Goal: Check status: Check status

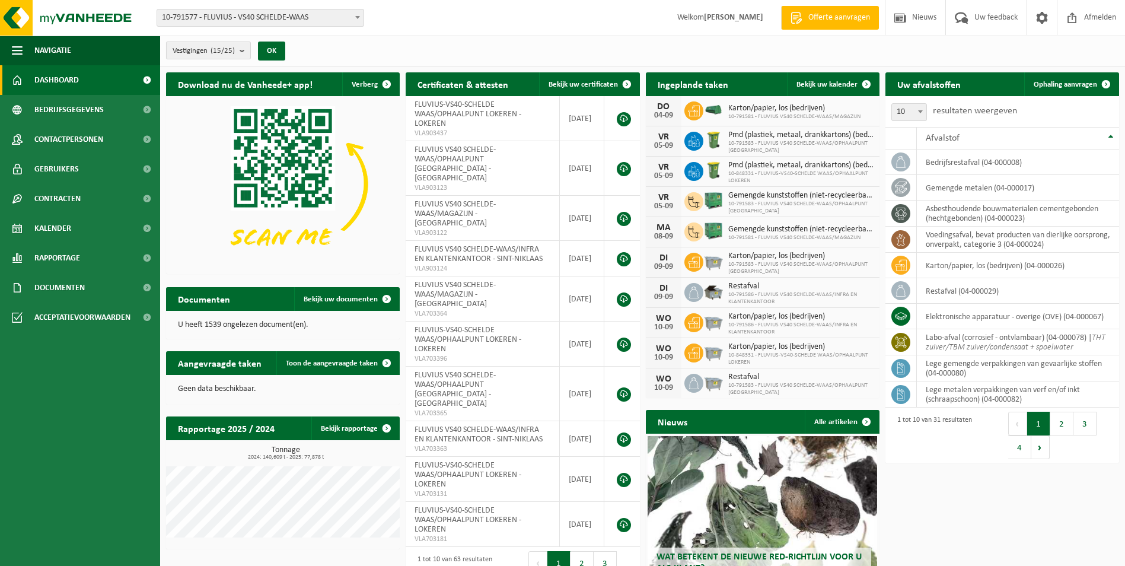
click at [247, 50] on b "submit" at bounding box center [244, 50] width 11 height 17
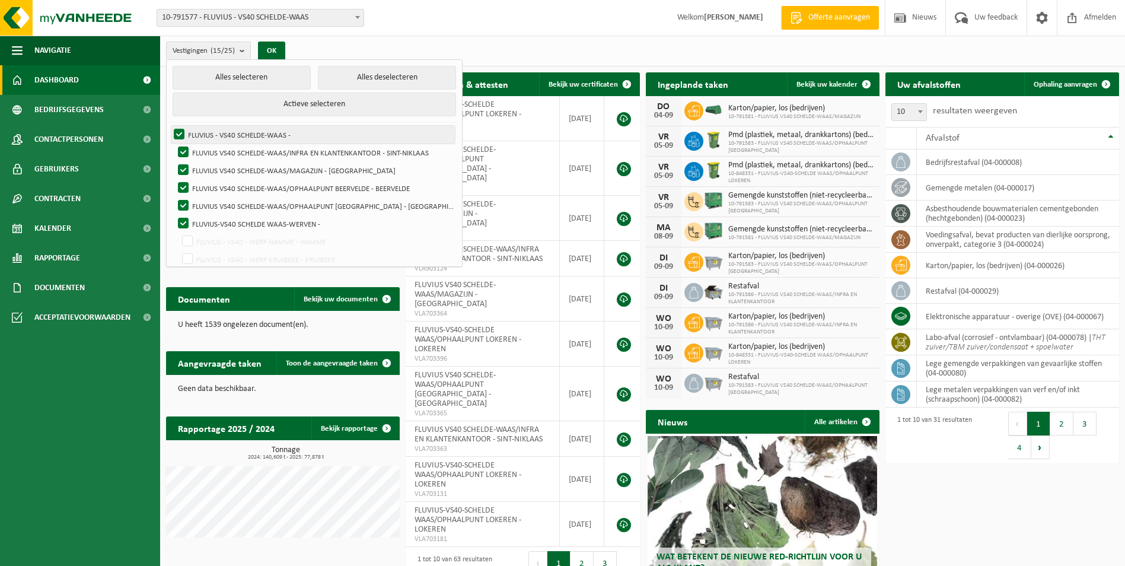
click at [181, 130] on label "FLUVIUS - VS40 SCHELDE-WAAS -" at bounding box center [312, 135] width 283 height 18
click at [170, 126] on input "FLUVIUS - VS40 SCHELDE-WAAS -" at bounding box center [169, 125] width 1 height 1
checkbox input "false"
click at [295, 208] on label "FLUVIUS VS40 SCHELDE-WAAS/OPHAALPUNT [GEOGRAPHIC_DATA] - [GEOGRAPHIC_DATA]" at bounding box center [314, 206] width 279 height 18
click at [174, 197] on input "FLUVIUS VS40 SCHELDE-WAAS/OPHAALPUNT [GEOGRAPHIC_DATA] - [GEOGRAPHIC_DATA]" at bounding box center [173, 196] width 1 height 1
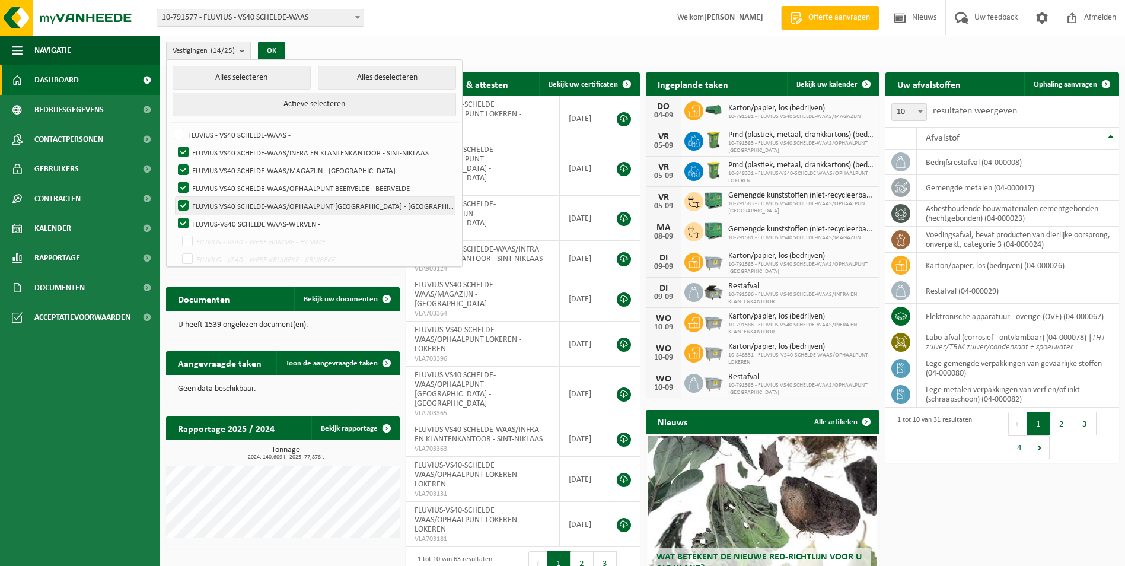
checkbox input "false"
click at [183, 147] on label "FLUVIUS VS40 SCHELDE-WAAS/INFRA EN KLANTENKANTOOR - SINT-NIKLAAS" at bounding box center [314, 152] width 279 height 18
click at [174, 143] on input "FLUVIUS VS40 SCHELDE-WAAS/INFRA EN KLANTENKANTOOR - SINT-NIKLAAS" at bounding box center [173, 143] width 1 height 1
checkbox input "false"
click at [183, 167] on label "FLUVIUS VS40 SCHELDE-WAAS/MAGAZIJN - [GEOGRAPHIC_DATA]" at bounding box center [314, 170] width 279 height 18
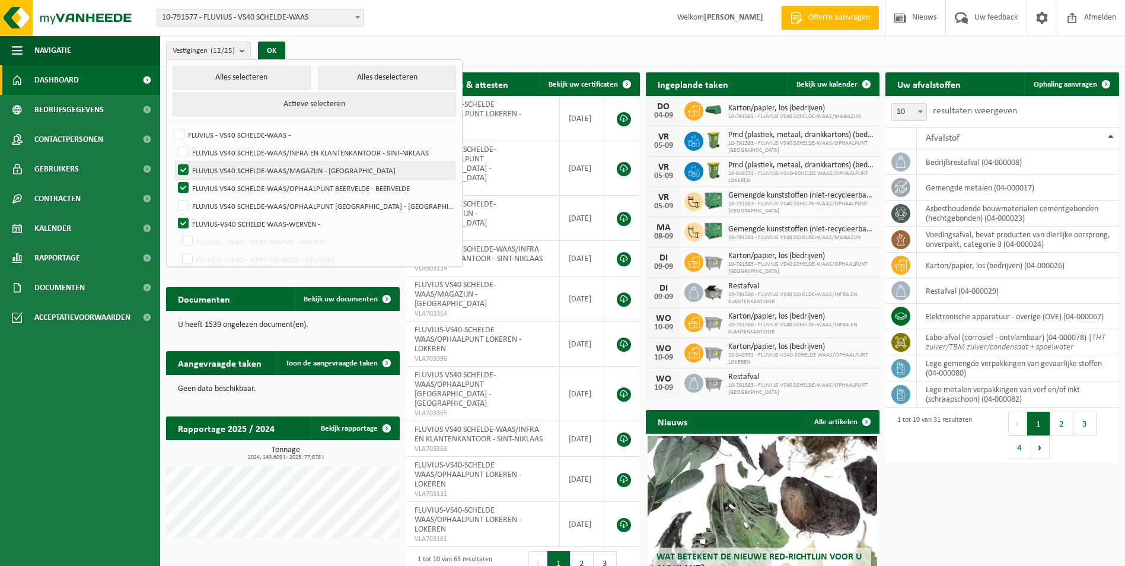
click at [174, 161] on input "FLUVIUS VS40 SCHELDE-WAAS/MAGAZIJN - [GEOGRAPHIC_DATA]" at bounding box center [173, 161] width 1 height 1
checkbox input "false"
click at [349, 81] on button "Alles deselecteren" at bounding box center [387, 78] width 138 height 24
checkbox input "false"
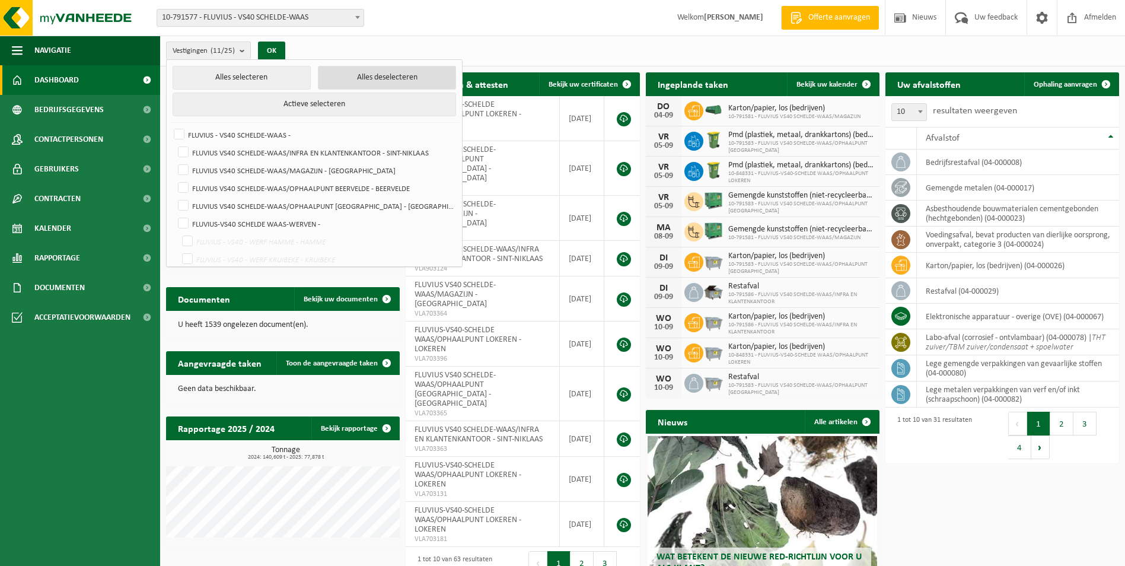
checkbox input "false"
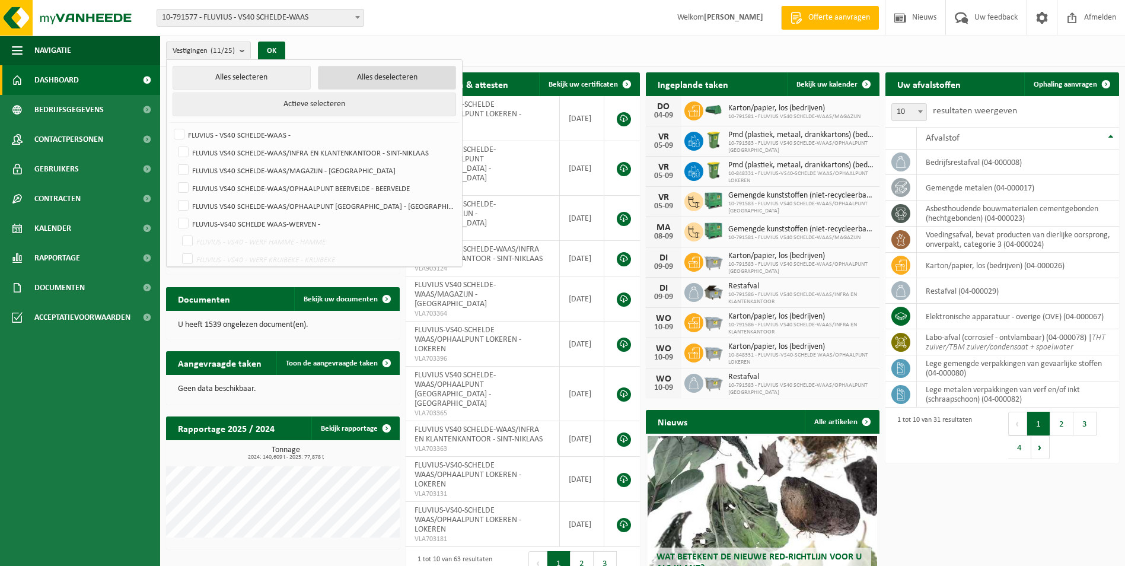
checkbox input "false"
click at [184, 205] on label "FLUVIUS VS40 SCHELDE-WAAS/OPHAALPUNT [GEOGRAPHIC_DATA] - [GEOGRAPHIC_DATA]" at bounding box center [314, 206] width 279 height 18
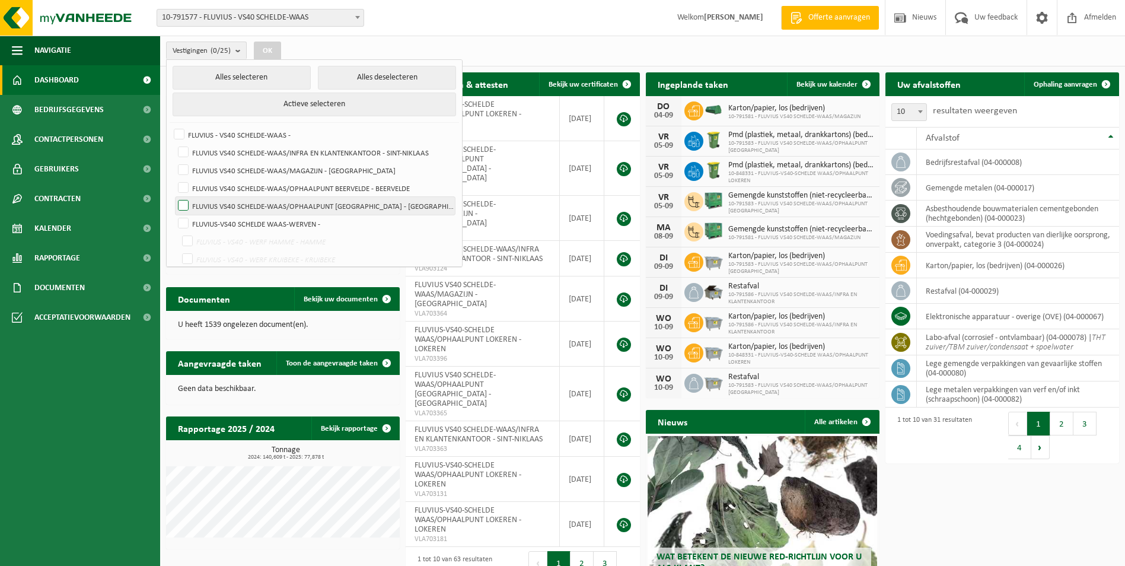
click at [174, 197] on input "FLUVIUS VS40 SCHELDE-WAAS/OPHAALPUNT [GEOGRAPHIC_DATA] - [GEOGRAPHIC_DATA]" at bounding box center [173, 196] width 1 height 1
checkbox input "true"
click at [273, 46] on button "OK" at bounding box center [267, 50] width 27 height 19
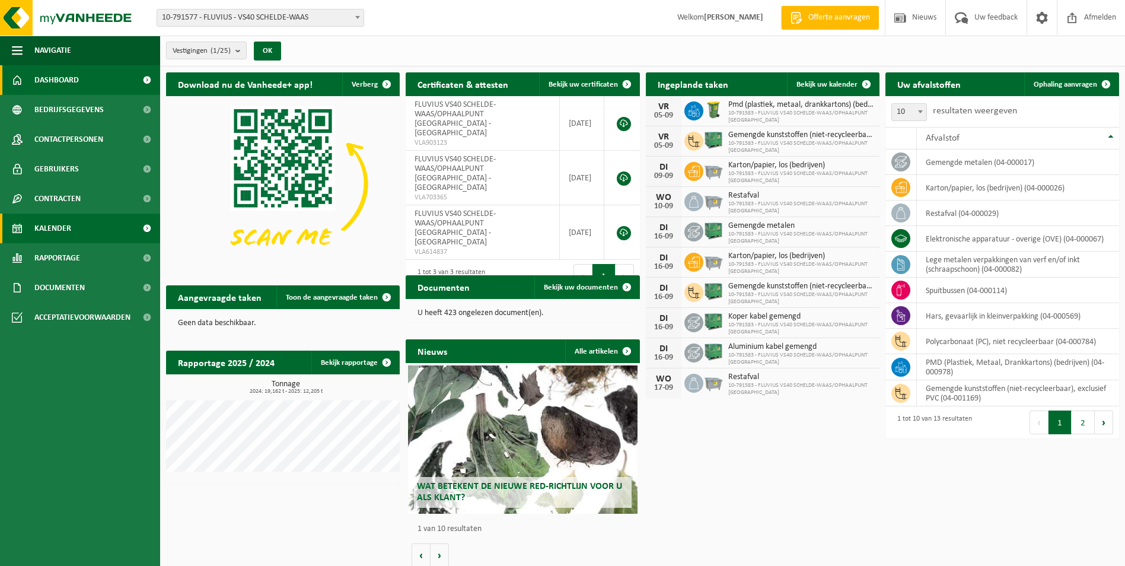
click at [56, 223] on span "Kalender" at bounding box center [52, 228] width 37 height 30
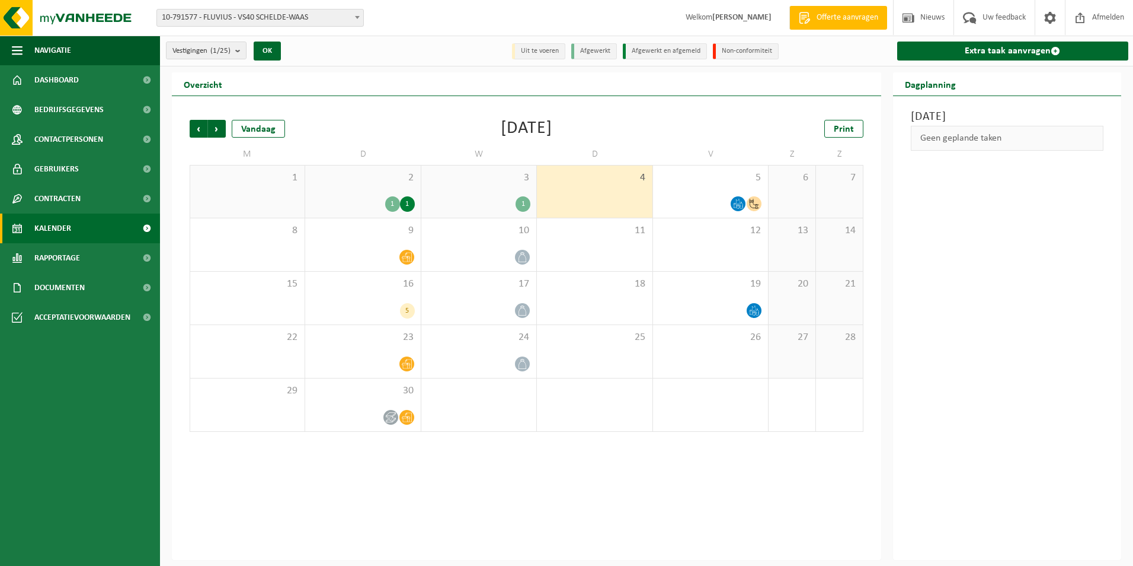
click at [391, 203] on div "1" at bounding box center [392, 203] width 15 height 15
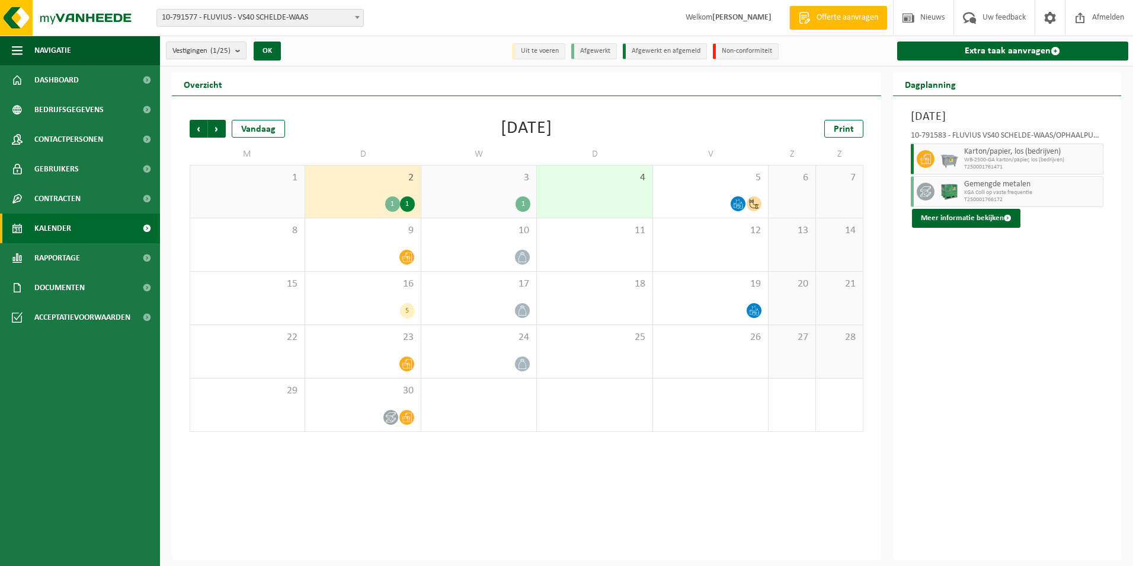
click at [405, 205] on div "1" at bounding box center [407, 203] width 15 height 15
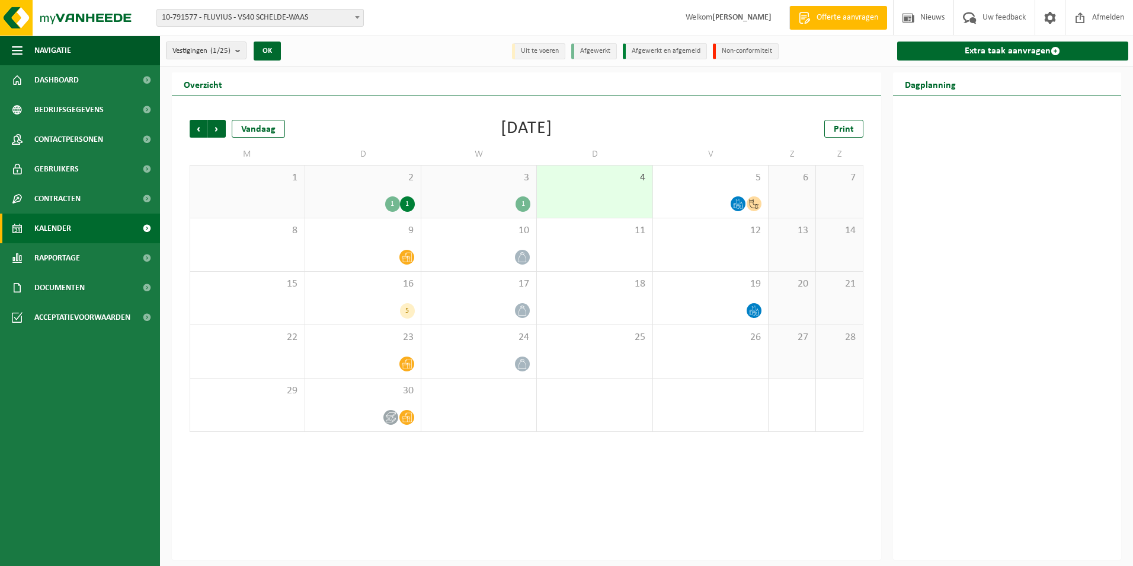
click at [518, 202] on div "1" at bounding box center [523, 203] width 15 height 15
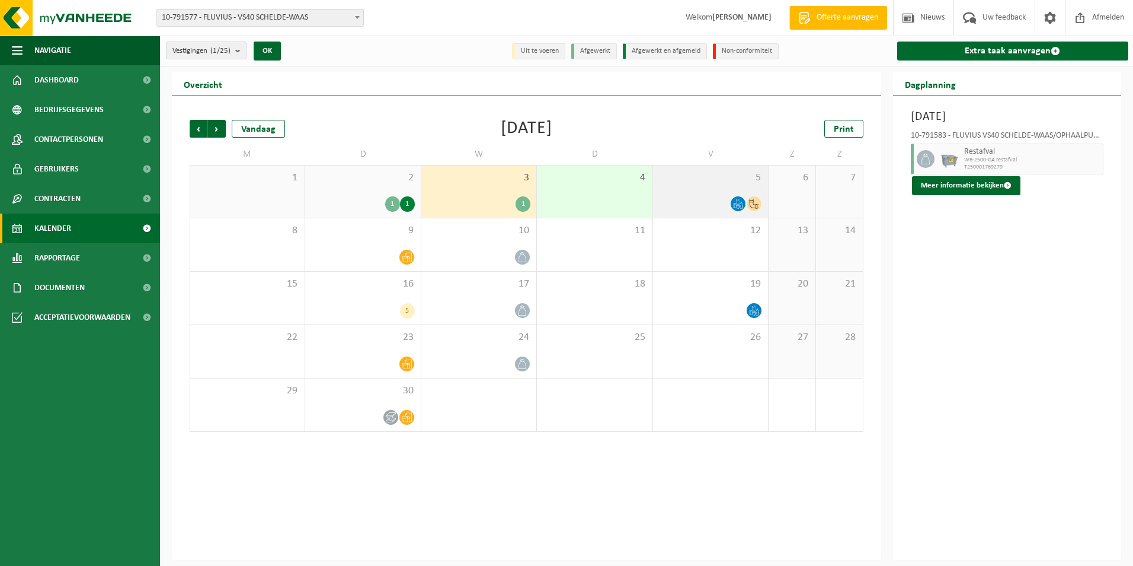
click at [739, 205] on icon at bounding box center [738, 207] width 2 height 4
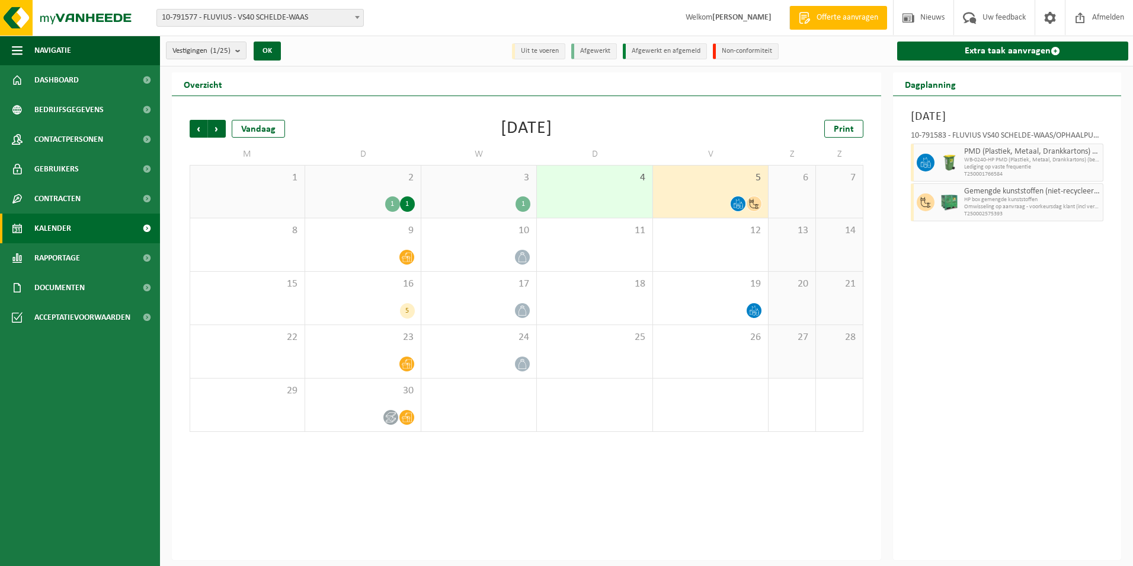
click at [759, 204] on icon at bounding box center [754, 204] width 9 height 10
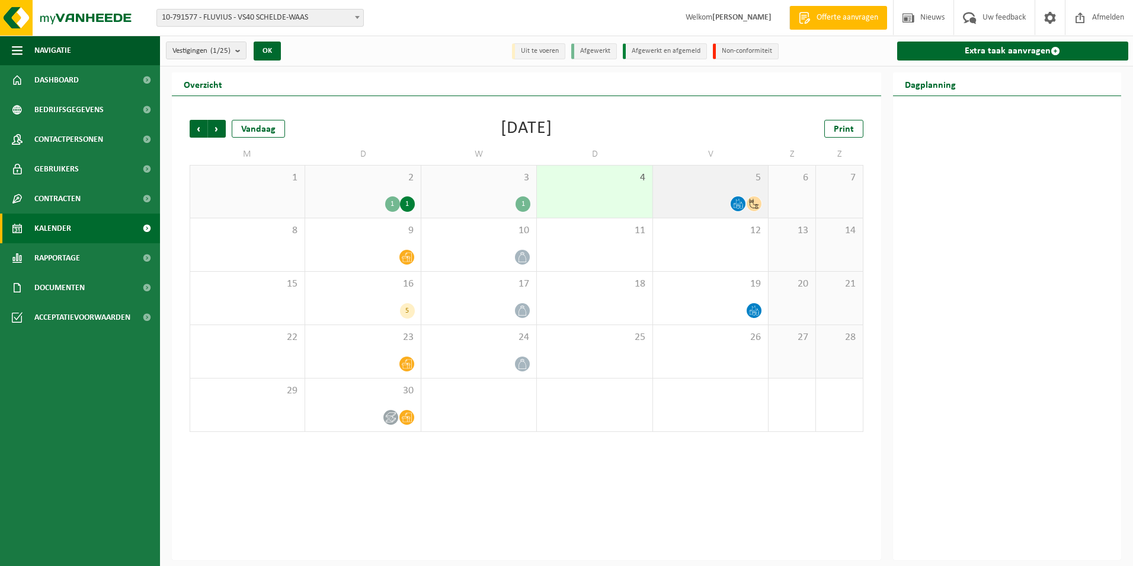
click at [738, 205] on icon at bounding box center [738, 204] width 10 height 10
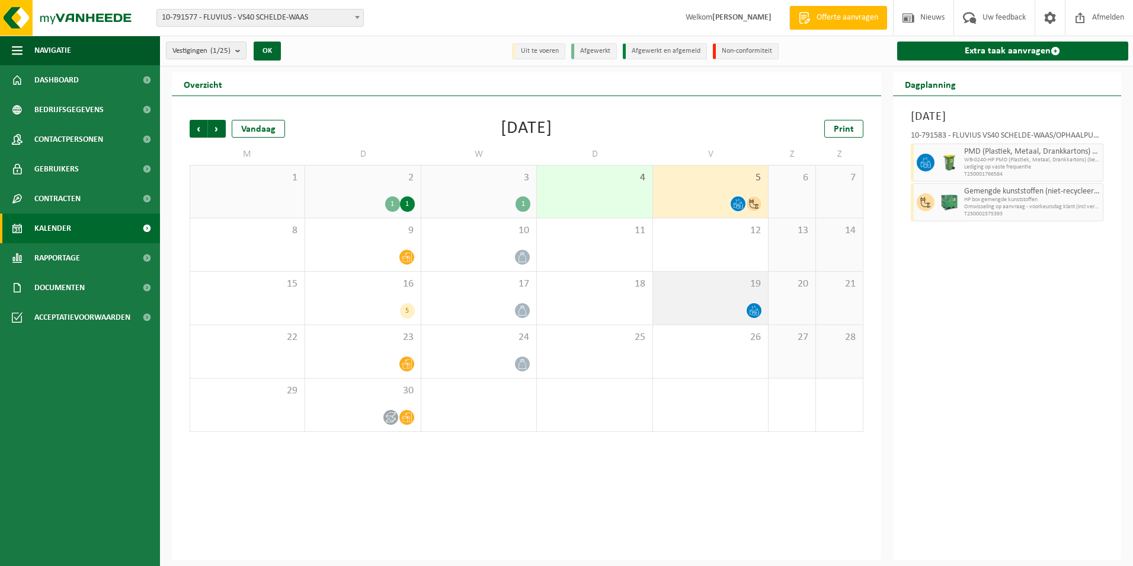
click at [756, 307] on icon at bounding box center [754, 310] width 10 height 10
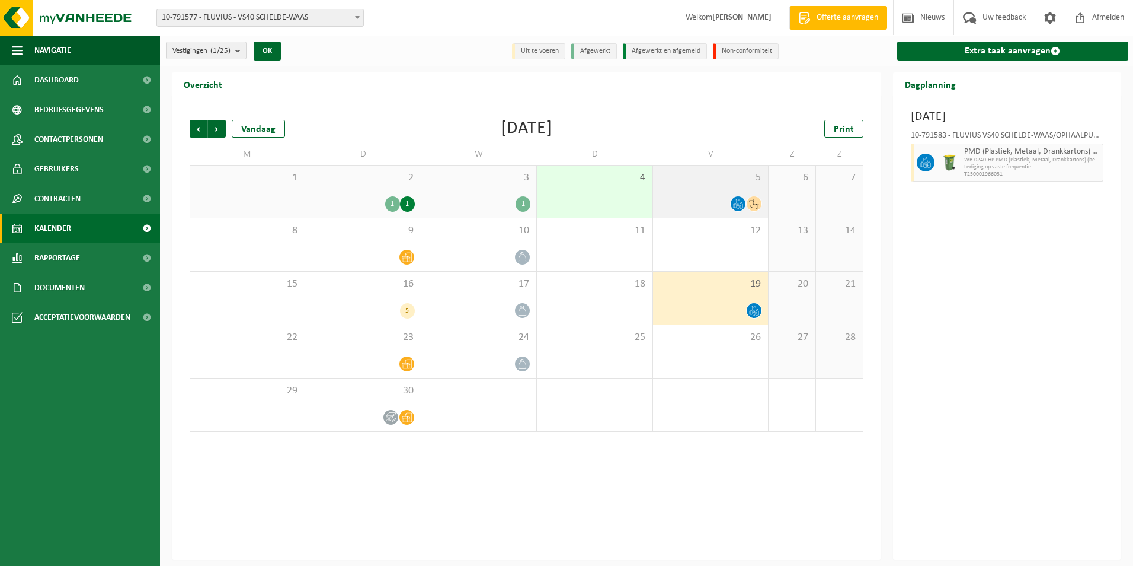
click at [733, 204] on icon at bounding box center [738, 204] width 10 height 10
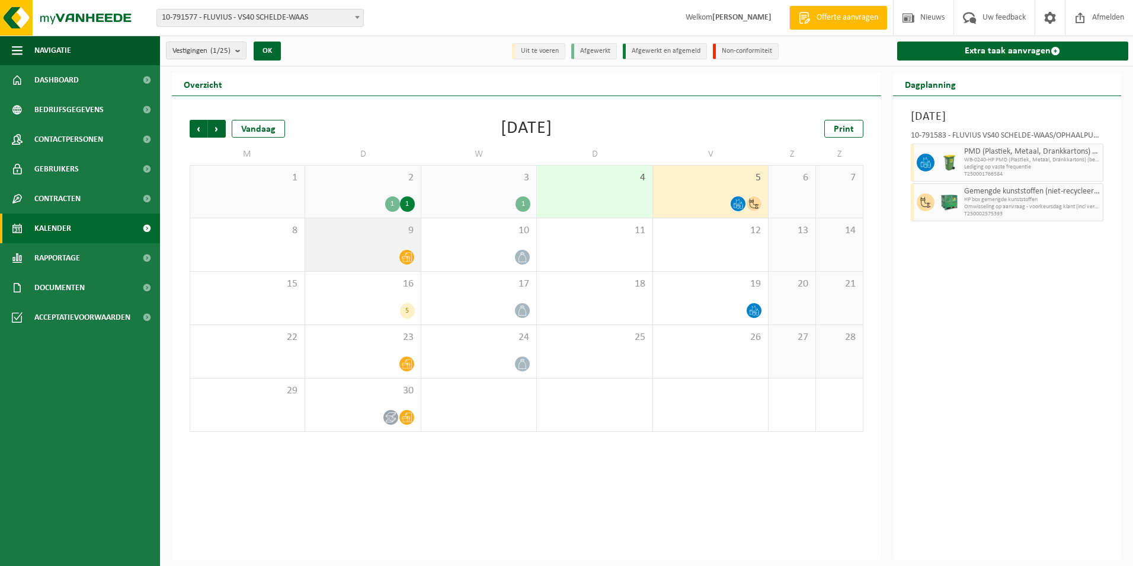
click at [403, 253] on icon at bounding box center [407, 257] width 10 height 10
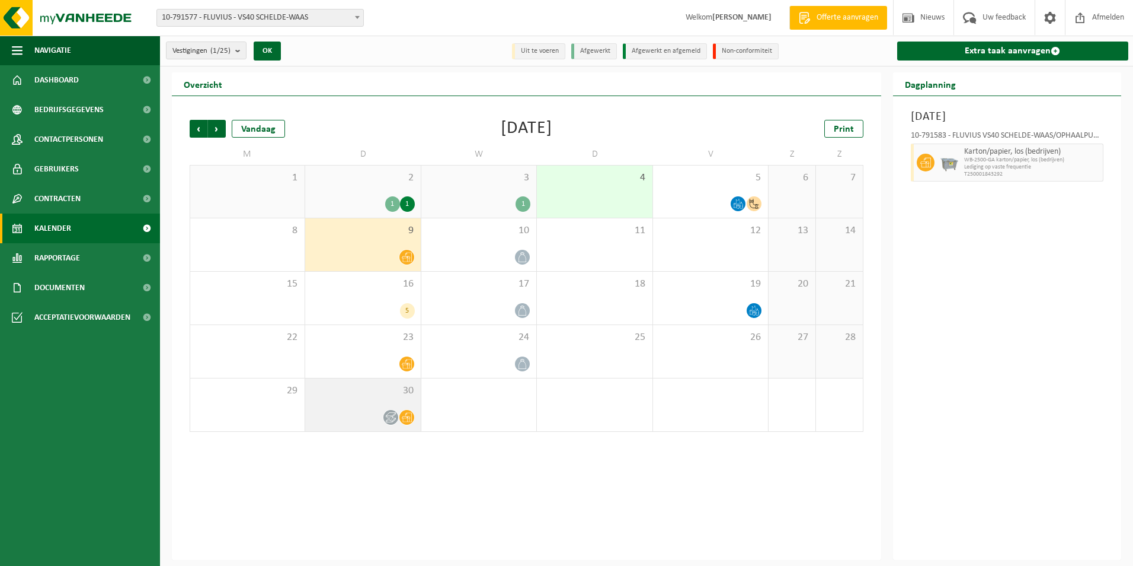
click at [400, 415] on span at bounding box center [407, 417] width 15 height 15
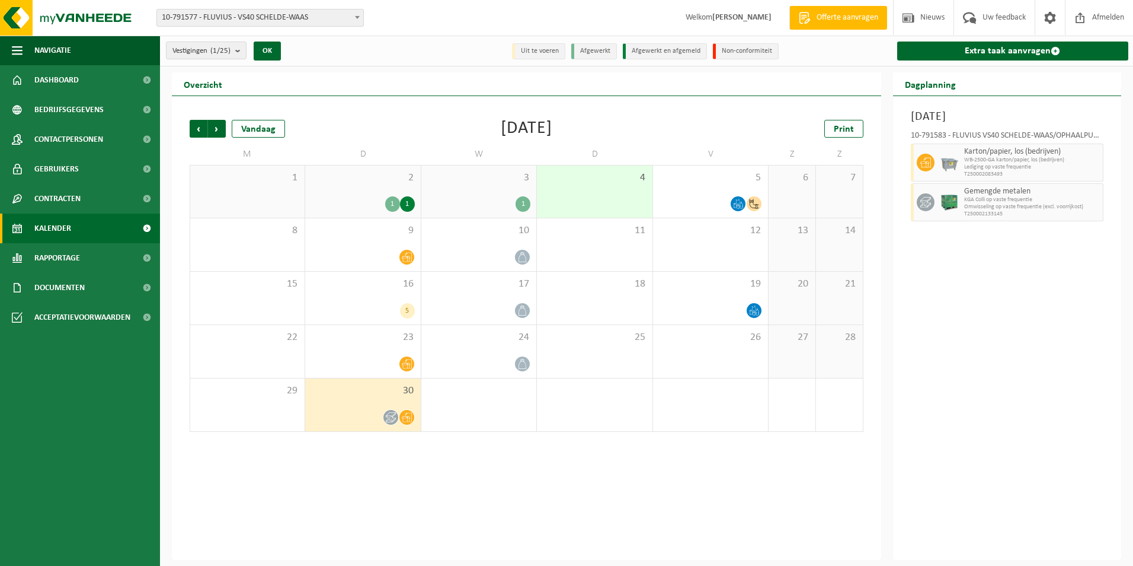
click at [388, 415] on icon at bounding box center [391, 416] width 10 height 9
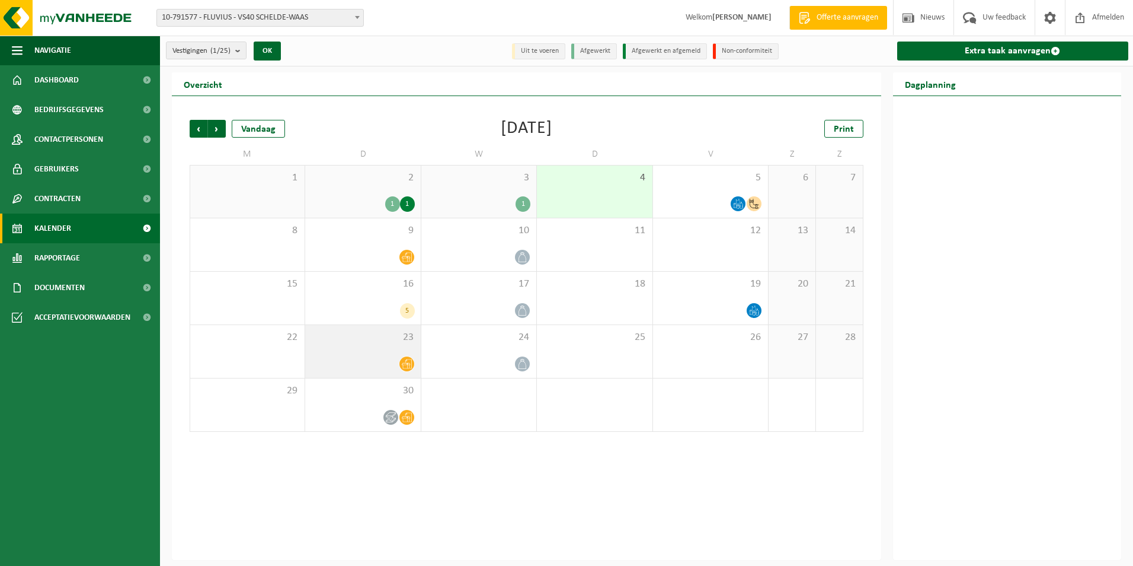
click at [408, 367] on icon at bounding box center [407, 364] width 10 height 10
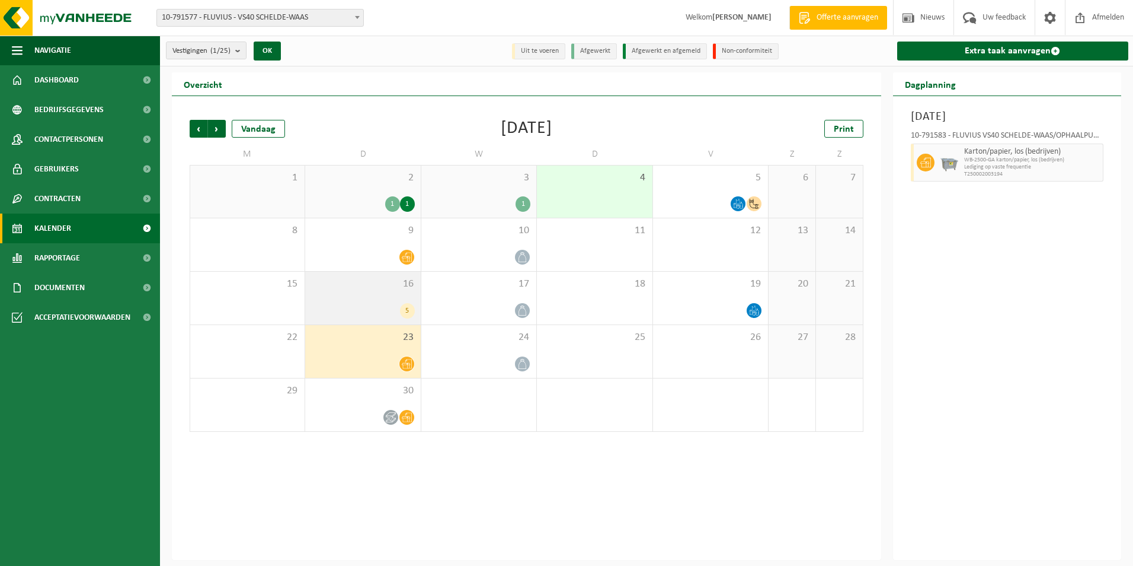
click at [407, 307] on div "5" at bounding box center [407, 310] width 15 height 15
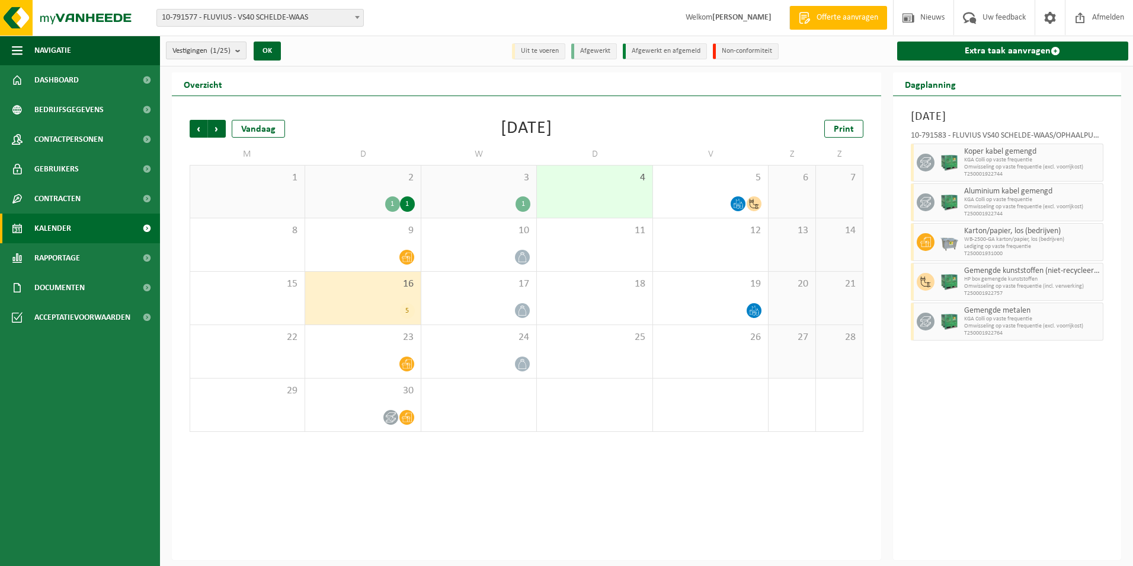
click at [243, 49] on b "submit" at bounding box center [240, 50] width 11 height 17
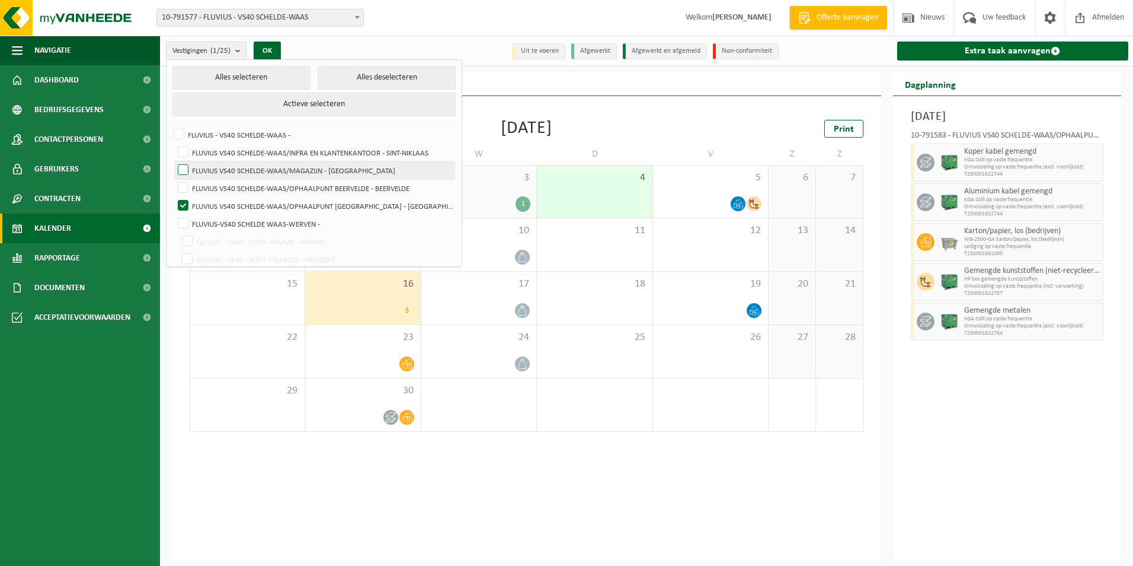
click at [180, 169] on label "FLUVIUS VS40 SCHELDE-WAAS/MAGAZIJN - [GEOGRAPHIC_DATA]" at bounding box center [314, 170] width 279 height 18
click at [174, 161] on input "FLUVIUS VS40 SCHELDE-WAAS/MAGAZIJN - [GEOGRAPHIC_DATA]" at bounding box center [173, 161] width 1 height 1
checkbox input "true"
click at [180, 204] on label "FLUVIUS VS40 SCHELDE-WAAS/OPHAALPUNT [GEOGRAPHIC_DATA] - [GEOGRAPHIC_DATA]" at bounding box center [314, 206] width 279 height 18
click at [174, 197] on input "FLUVIUS VS40 SCHELDE-WAAS/OPHAALPUNT [GEOGRAPHIC_DATA] - [GEOGRAPHIC_DATA]" at bounding box center [173, 196] width 1 height 1
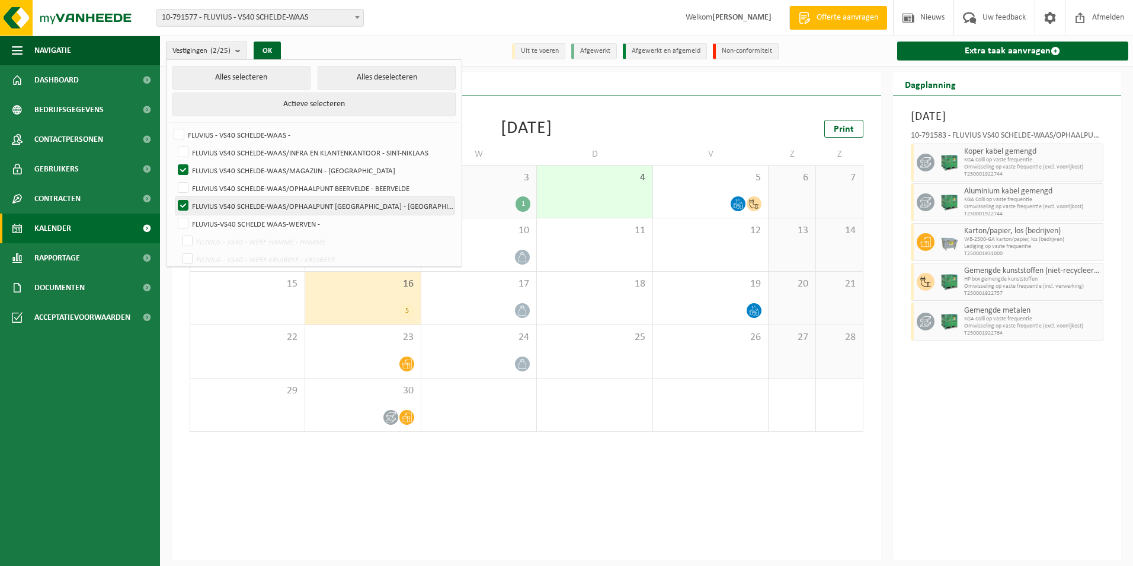
checkbox input "false"
click at [271, 48] on button "OK" at bounding box center [267, 50] width 27 height 19
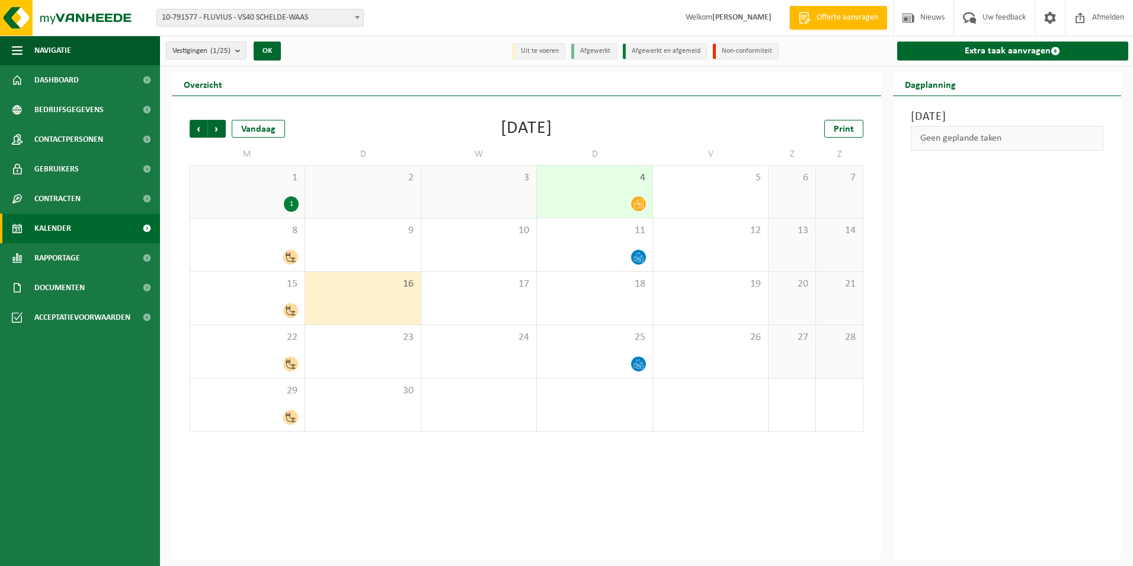
click at [639, 200] on icon at bounding box center [639, 204] width 10 height 10
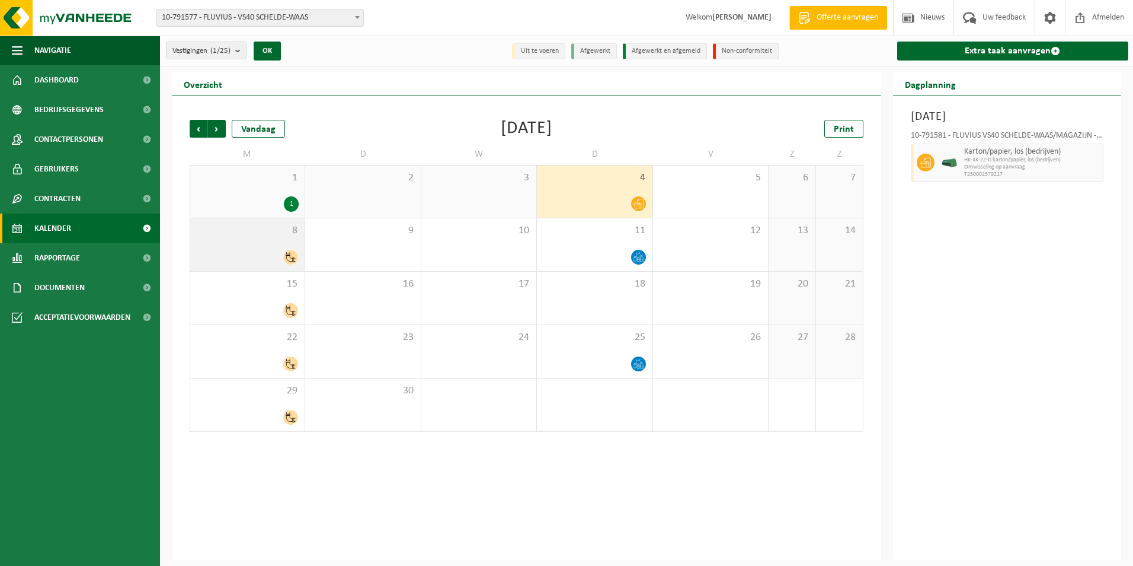
click at [289, 255] on icon at bounding box center [291, 257] width 10 height 10
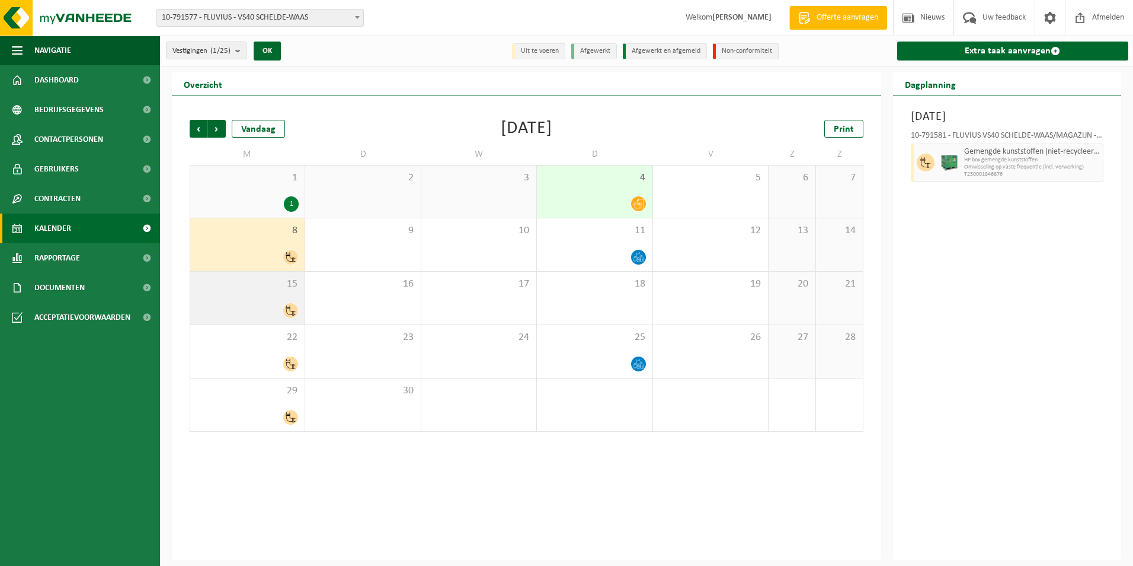
click at [288, 311] on icon at bounding box center [291, 310] width 10 height 10
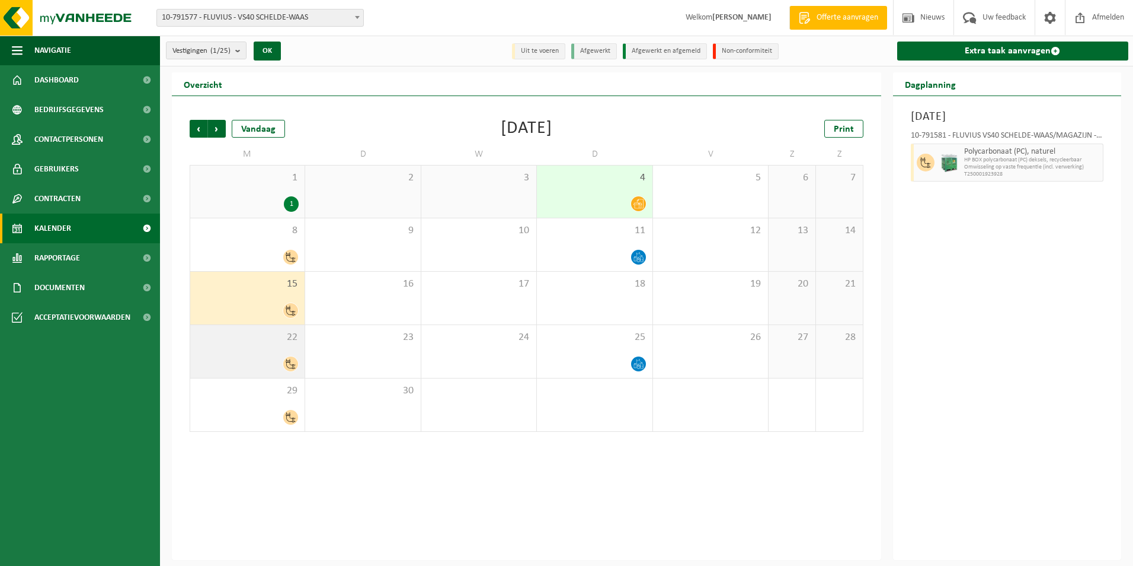
click at [290, 360] on icon at bounding box center [290, 364] width 9 height 10
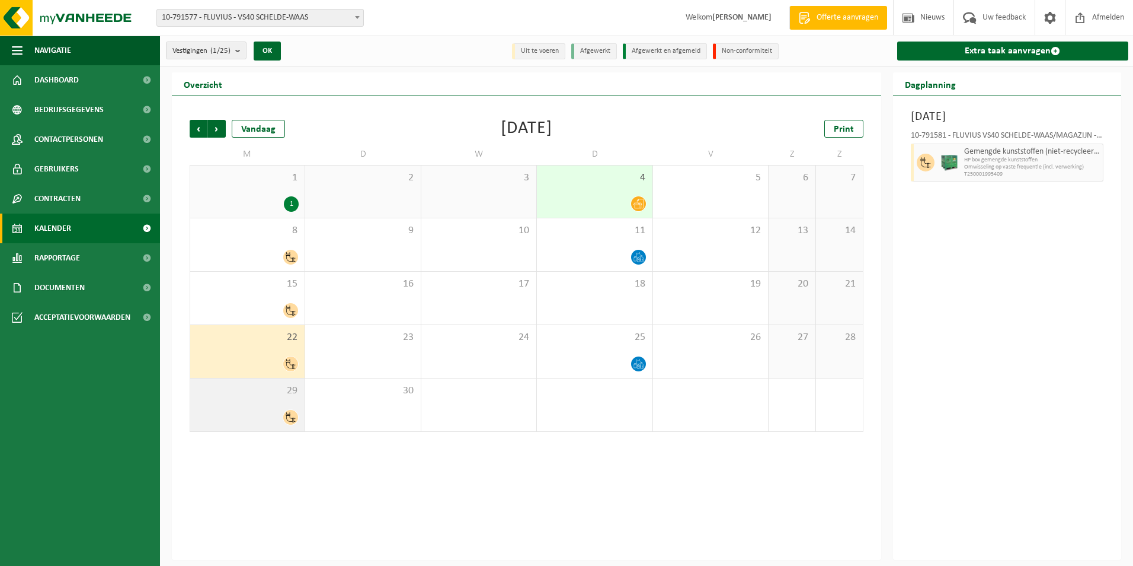
click at [294, 415] on icon at bounding box center [291, 417] width 10 height 10
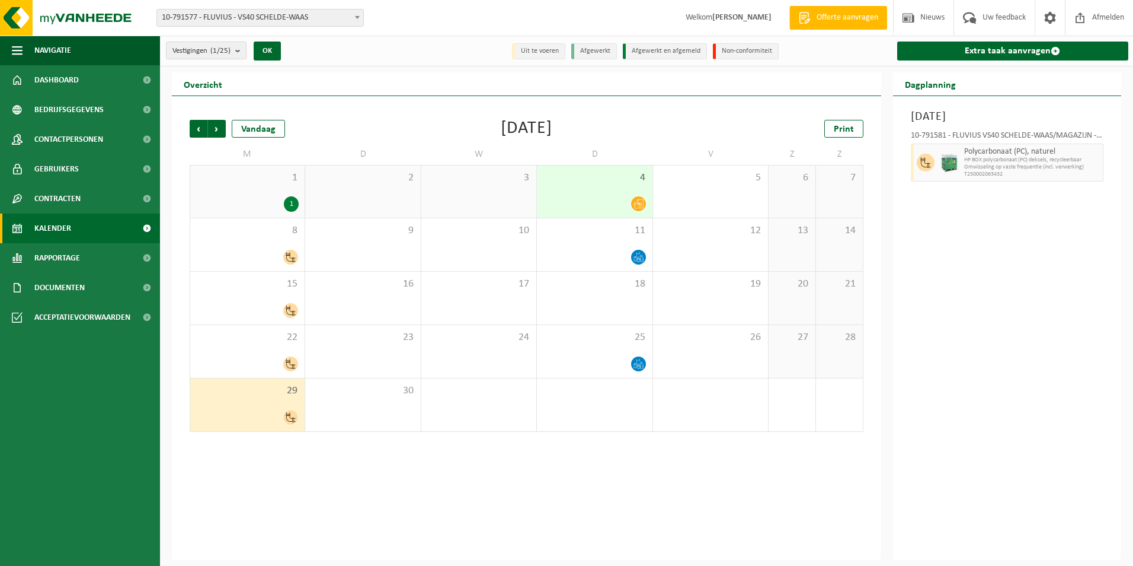
click at [1033, 305] on div "[DATE] 10-791581 - FLUVIUS VS40 SCHELDE-WAAS/MAGAZIJN - BELSELE Polycarbonaat (…" at bounding box center [1007, 328] width 229 height 464
